Goal: Answer question/provide support

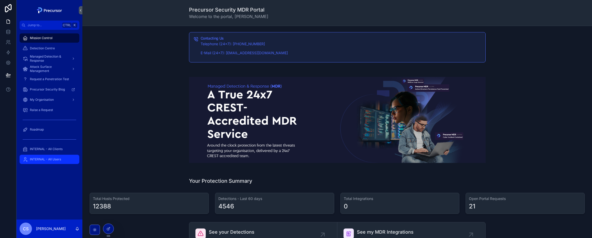
click at [49, 162] on div "INTERNAL - All Users" at bounding box center [50, 159] width 54 height 8
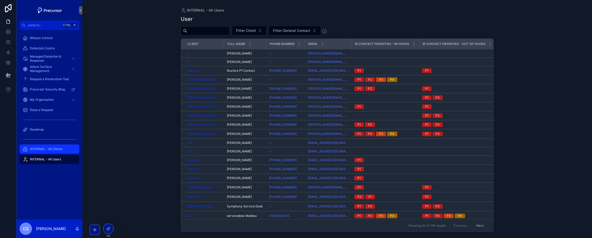
click at [50, 146] on div "INTERNAL - All Clients" at bounding box center [50, 149] width 54 height 8
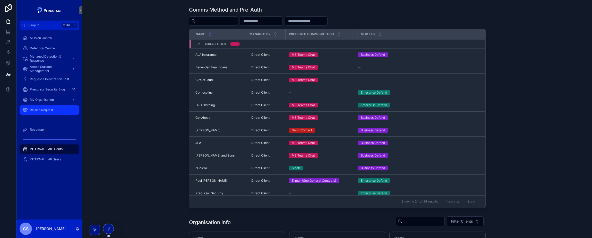
click at [46, 112] on span "Raise a Request" at bounding box center [41, 110] width 23 height 4
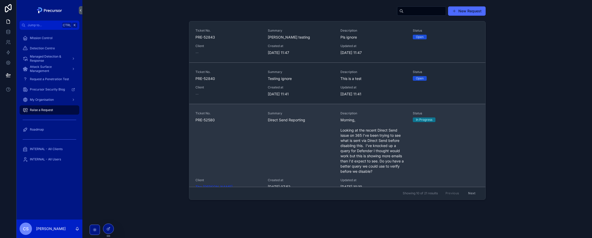
click at [342, 142] on span "Morning, Looking at the recent Direct Send issue on 365 I've been trying to see…" at bounding box center [373, 146] width 66 height 57
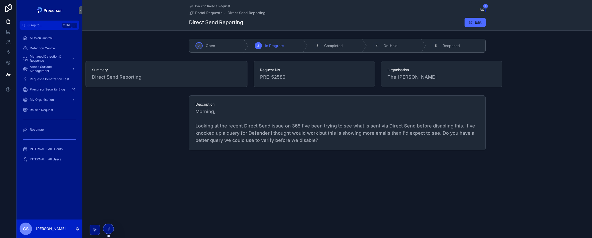
click at [329, 138] on span "Morning, Looking at the recent Direct Send issue on 365 I've been trying to see…" at bounding box center [337, 126] width 284 height 36
click at [301, 118] on span "Morning, Looking at the recent Direct Send issue on 365 I've been trying to see…" at bounding box center [337, 126] width 284 height 36
click at [483, 10] on icon "scrollable content" at bounding box center [482, 9] width 4 height 4
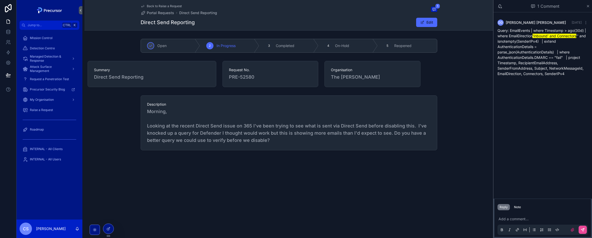
click at [521, 219] on p "scrollable content" at bounding box center [543, 219] width 90 height 5
click at [49, 161] on span "INTERNAL - All Users" at bounding box center [45, 159] width 31 height 4
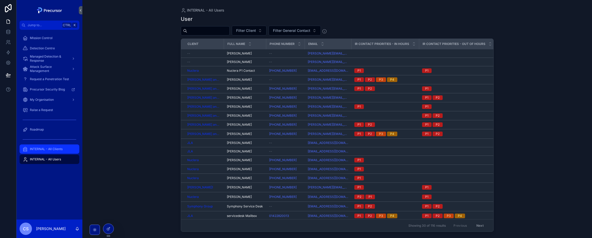
click at [50, 151] on span "INTERNAL - All Clients" at bounding box center [46, 149] width 33 height 4
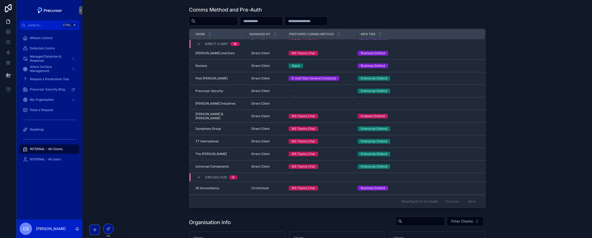
scroll to position [103, 0]
